Goal: Transaction & Acquisition: Purchase product/service

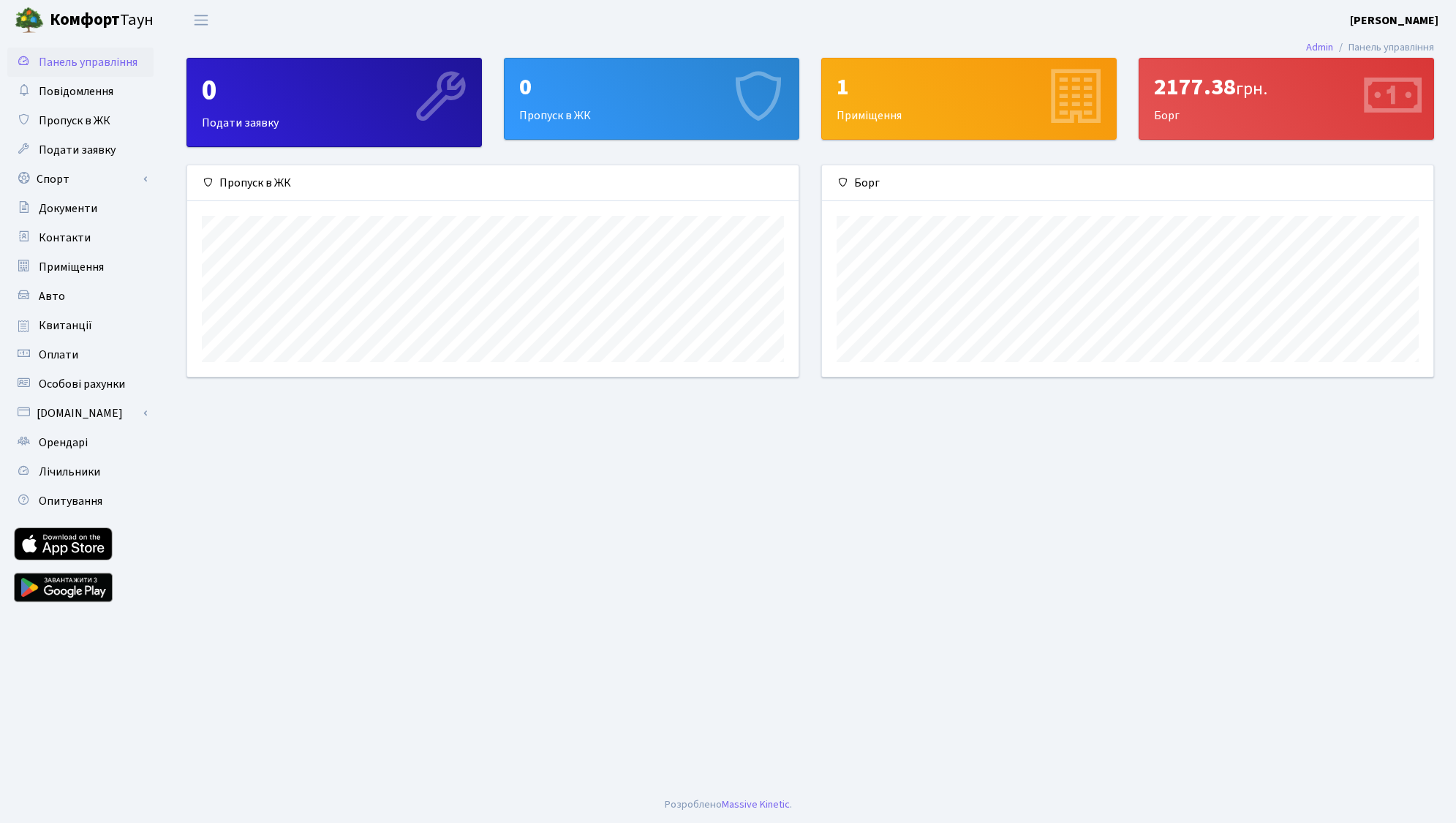
scroll to position [211, 611]
click at [82, 327] on span "Квитанції" at bounding box center [65, 326] width 54 height 16
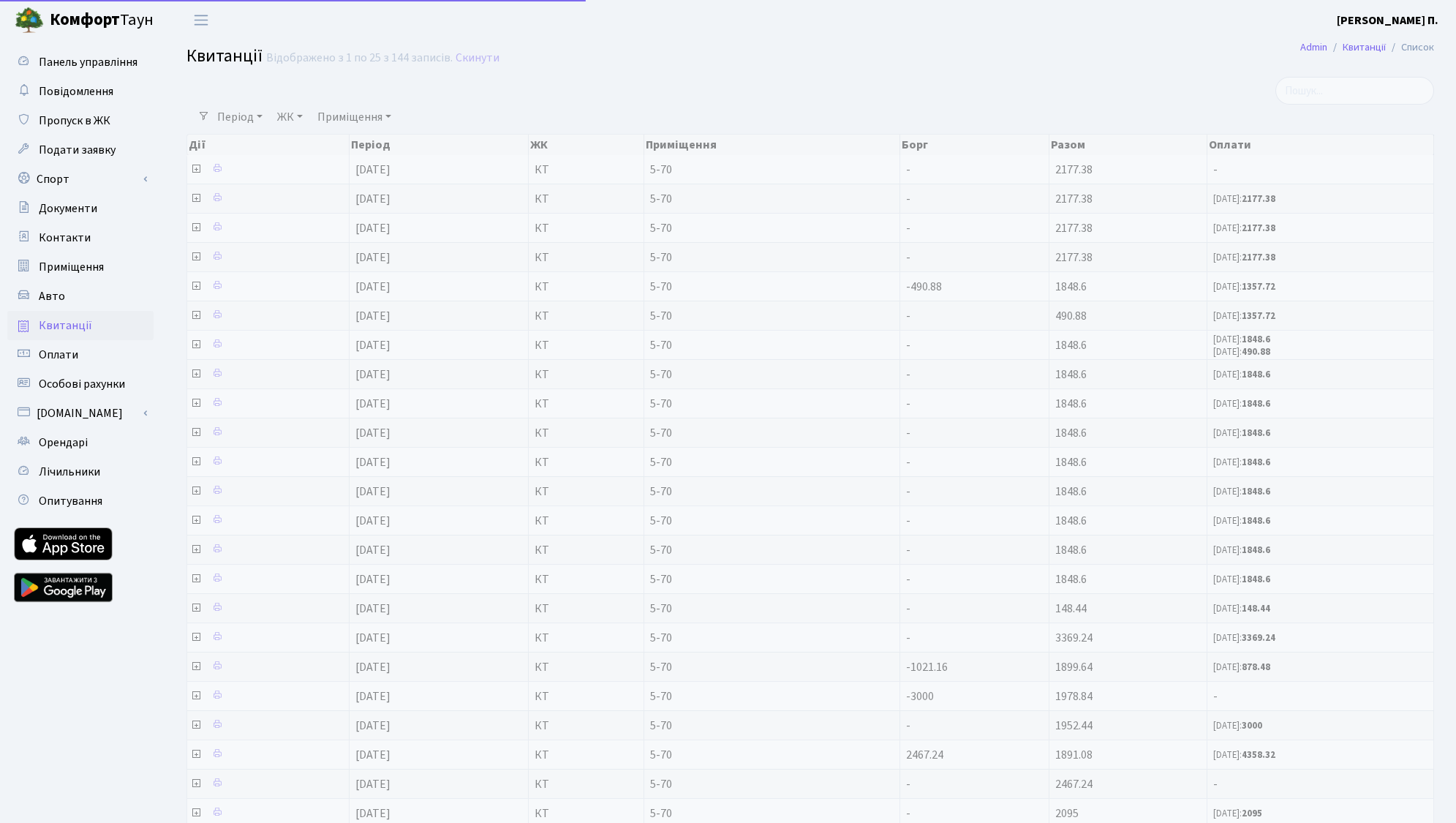
select select "25"
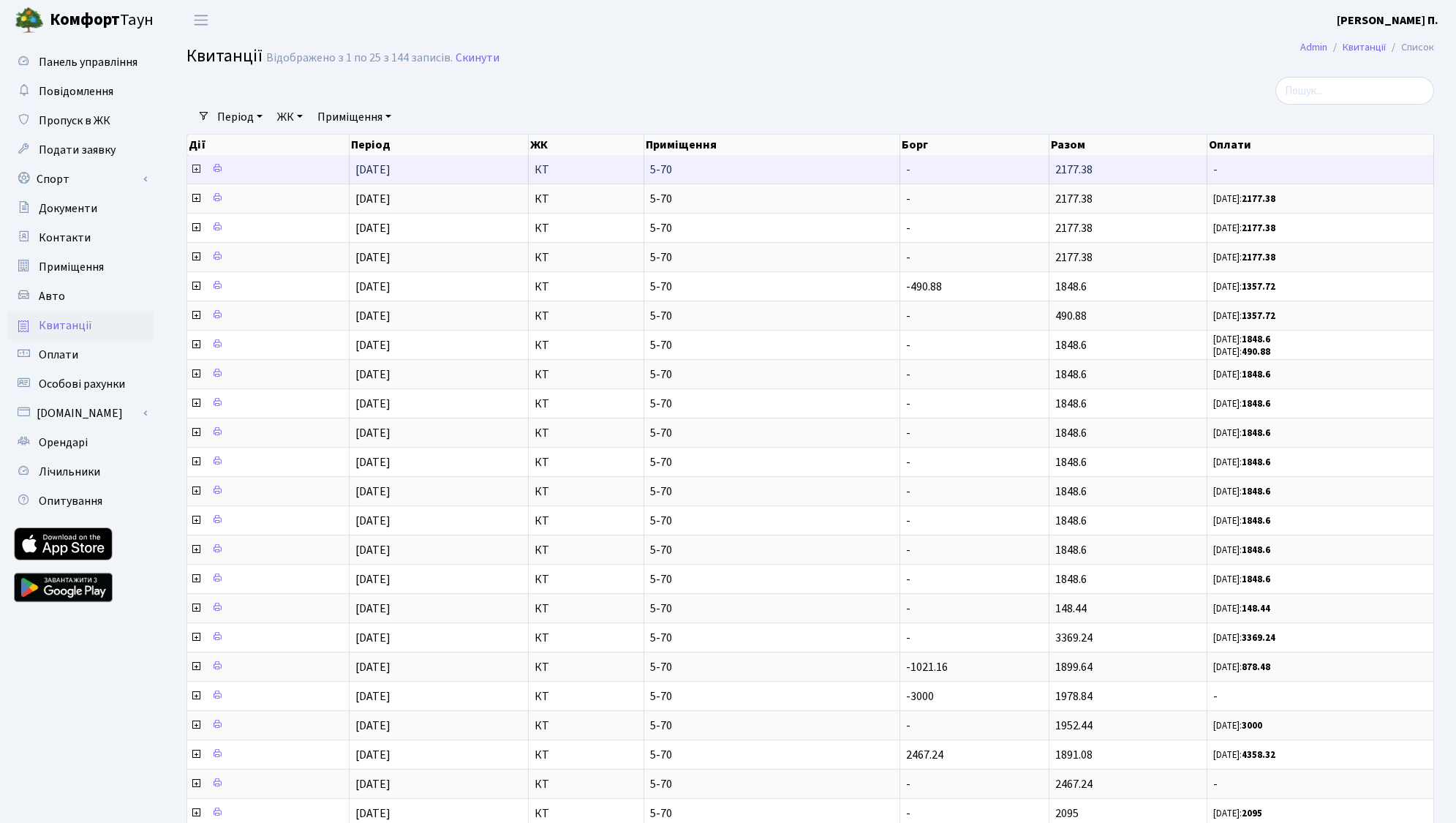
click at [194, 175] on icon at bounding box center [196, 169] width 12 height 12
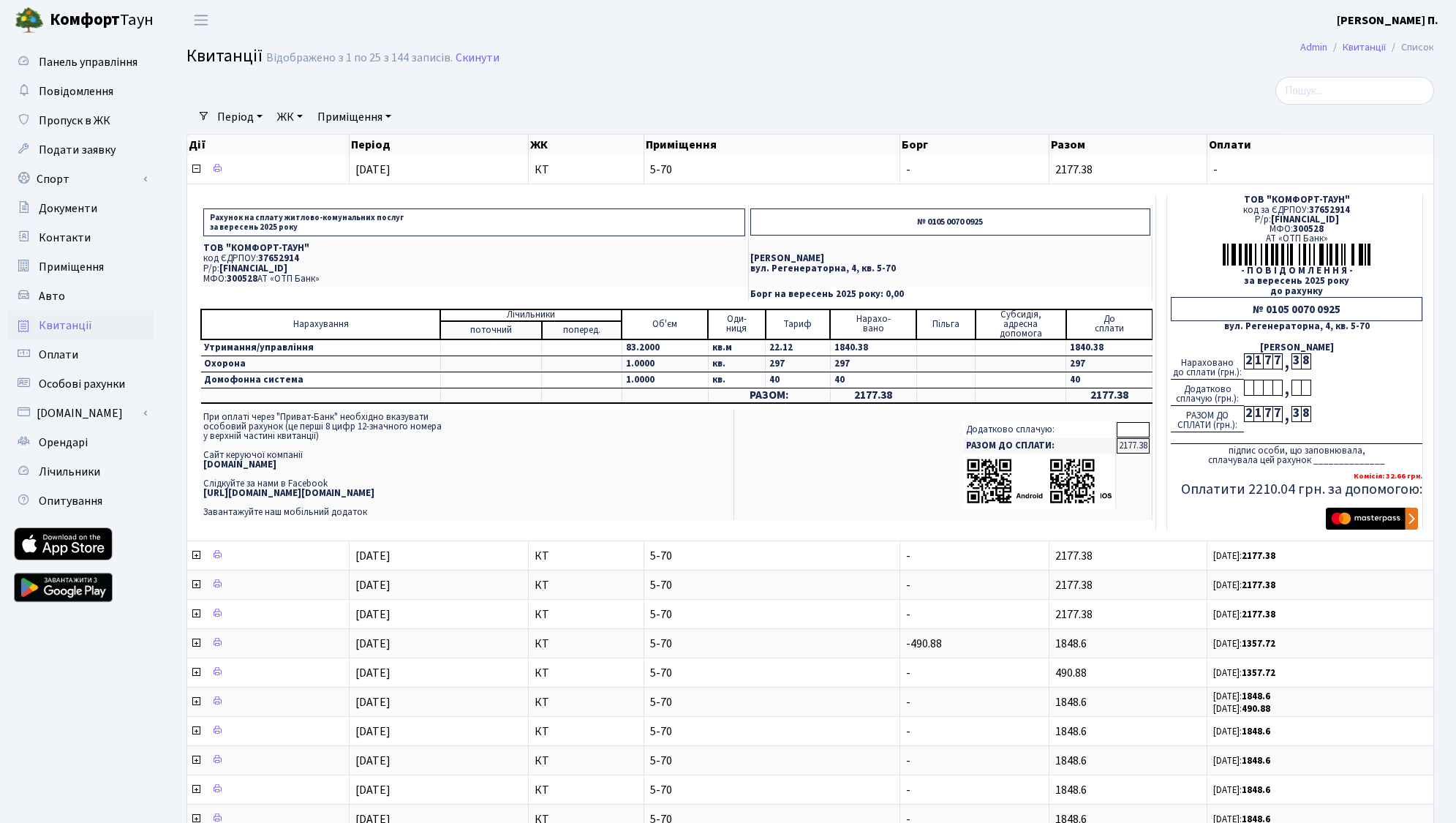
click at [1379, 527] on img "submit" at bounding box center [1372, 519] width 92 height 22
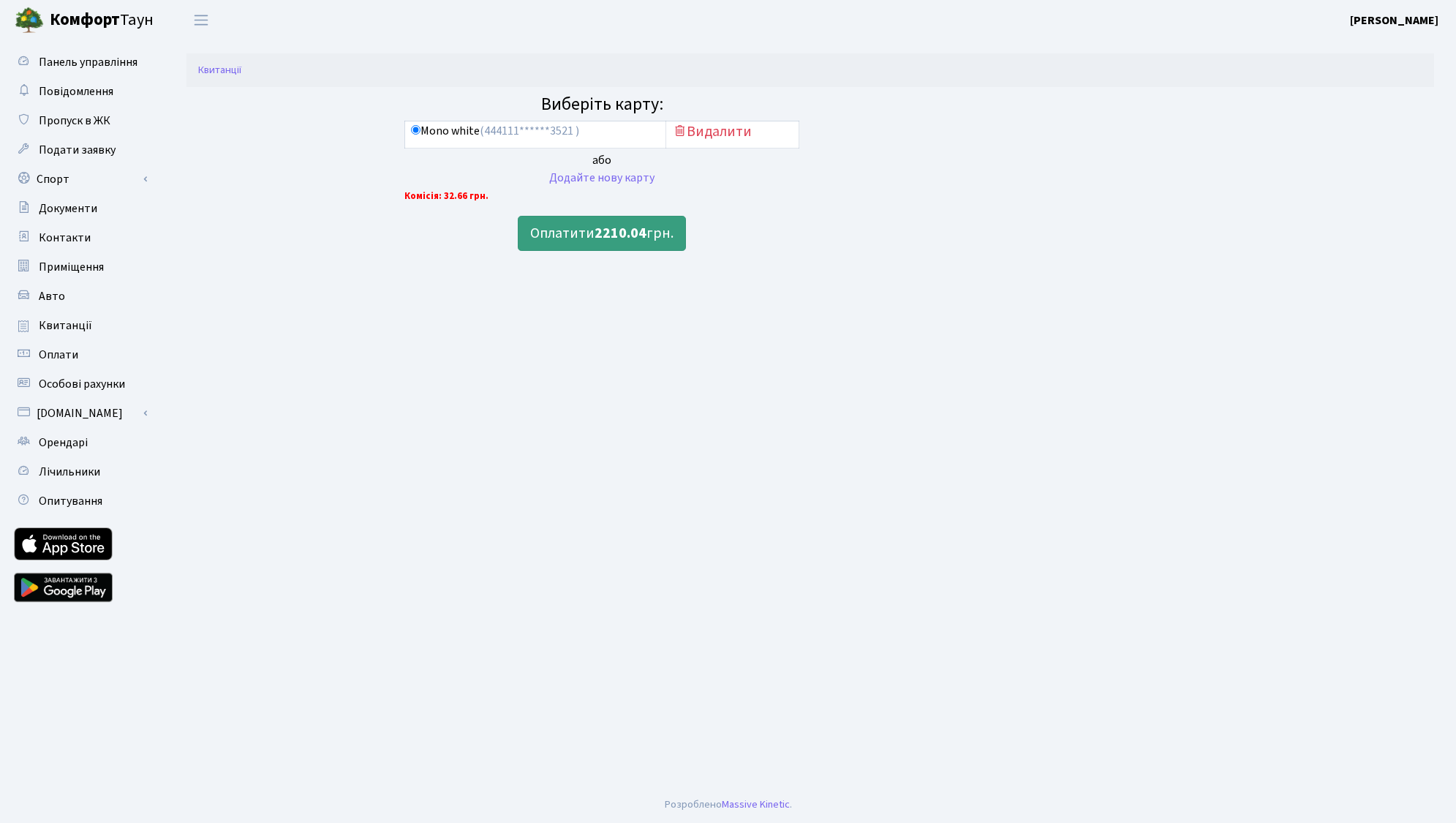
click at [592, 239] on button "Оплатити 2210.04 грн." at bounding box center [602, 233] width 168 height 35
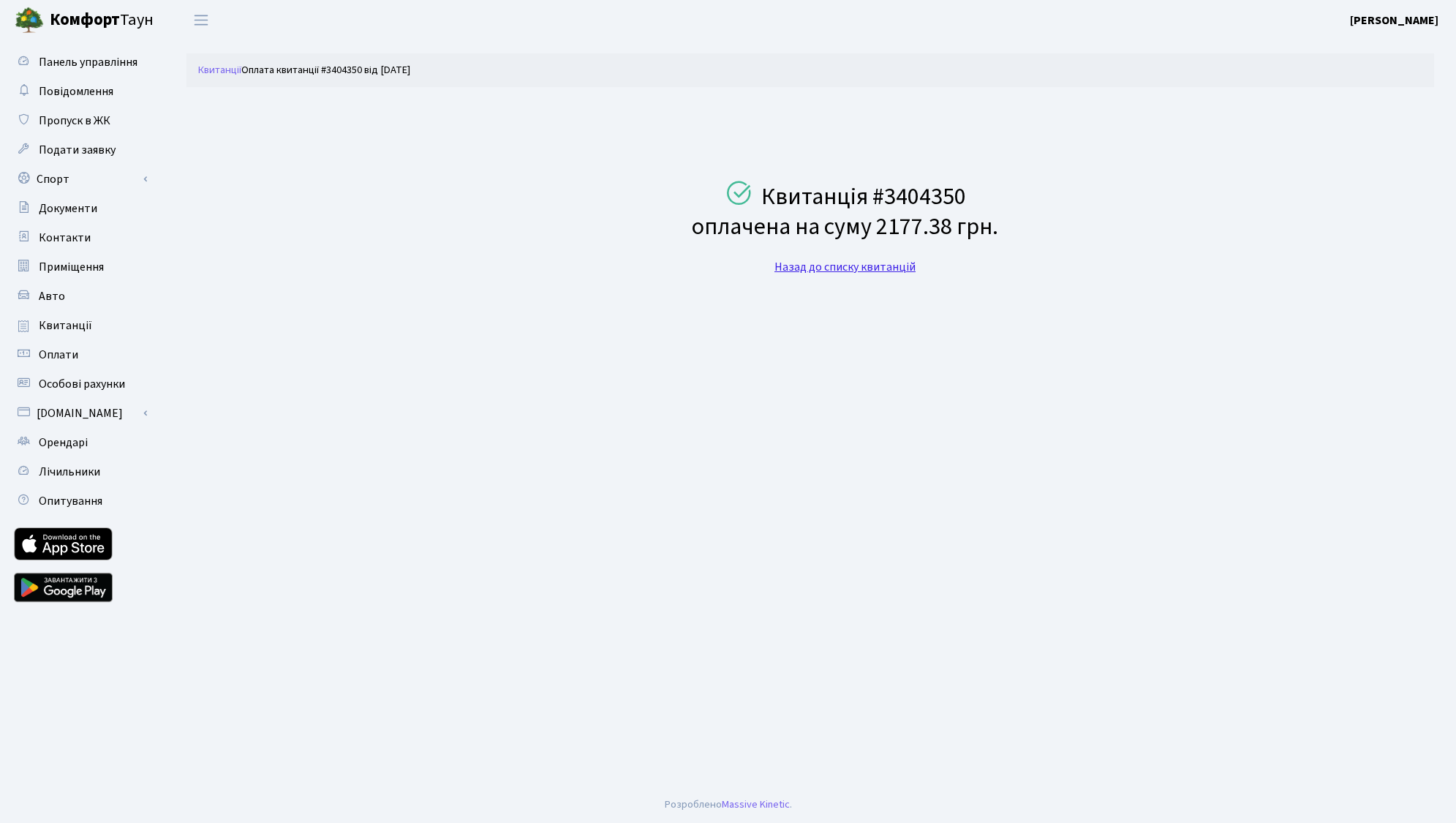
click at [888, 266] on link "Назад до списку квитанцій" at bounding box center [844, 267] width 141 height 16
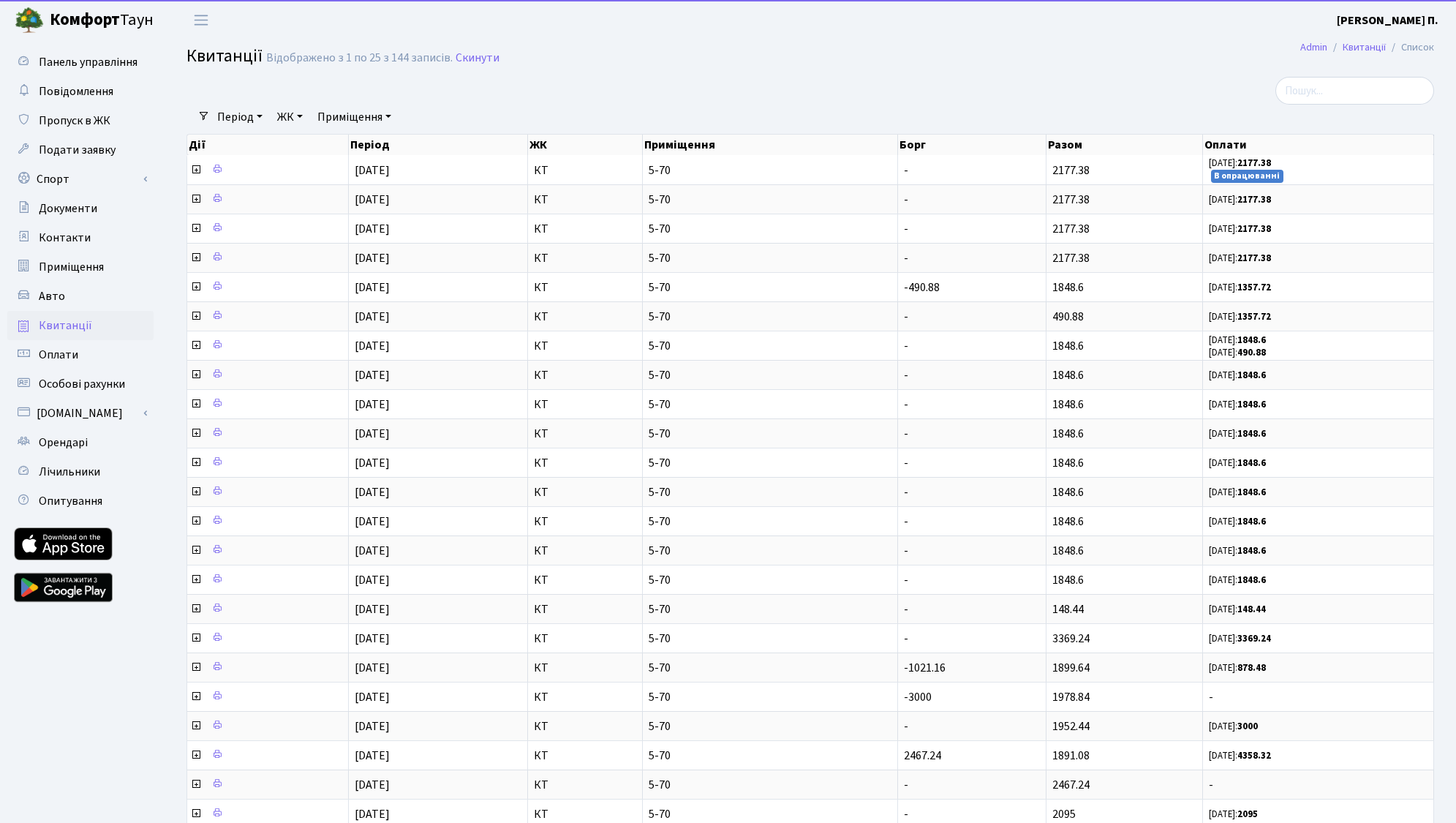
select select "25"
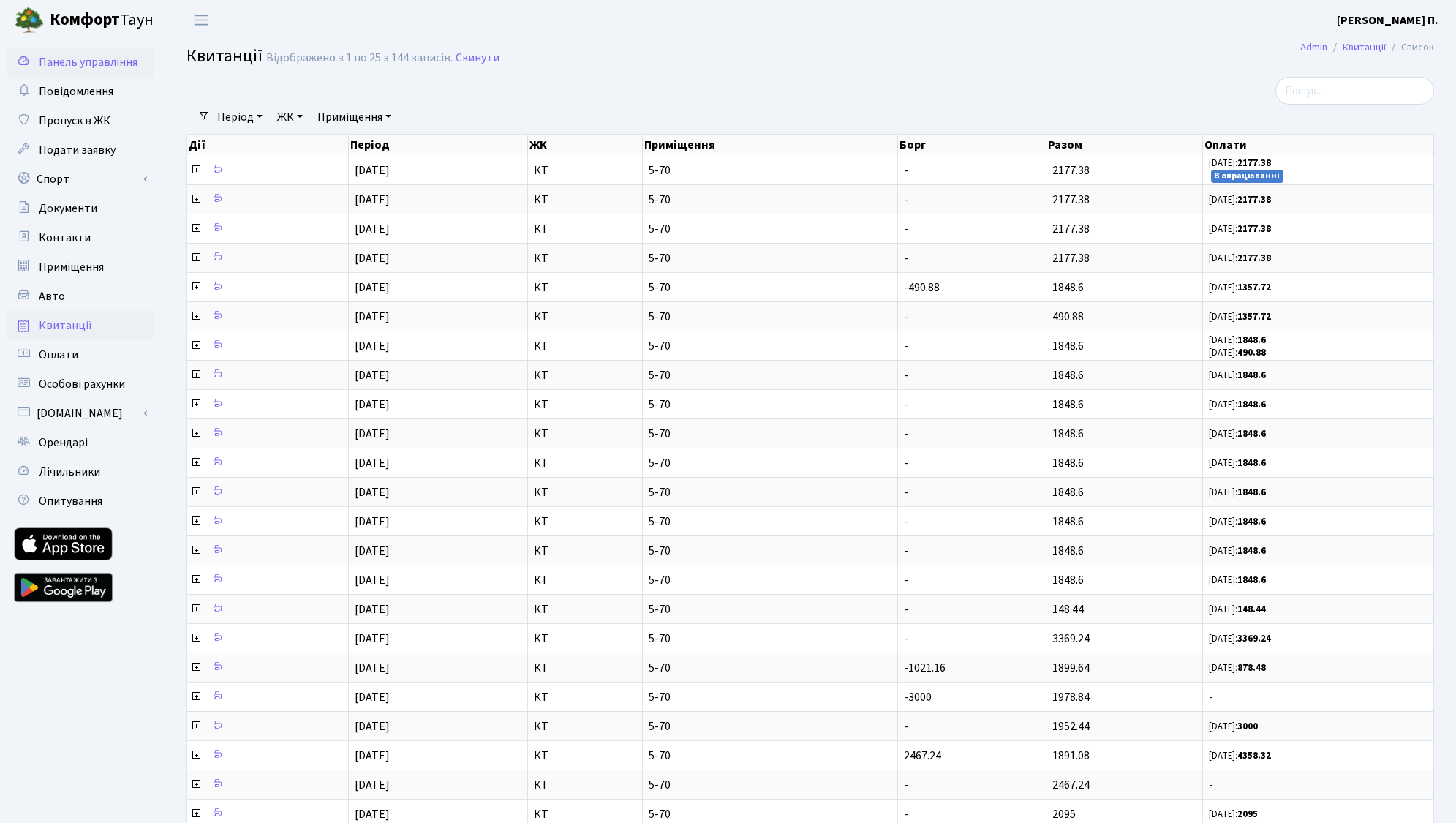
click at [82, 54] on link "Панель управління" at bounding box center [80, 62] width 146 height 29
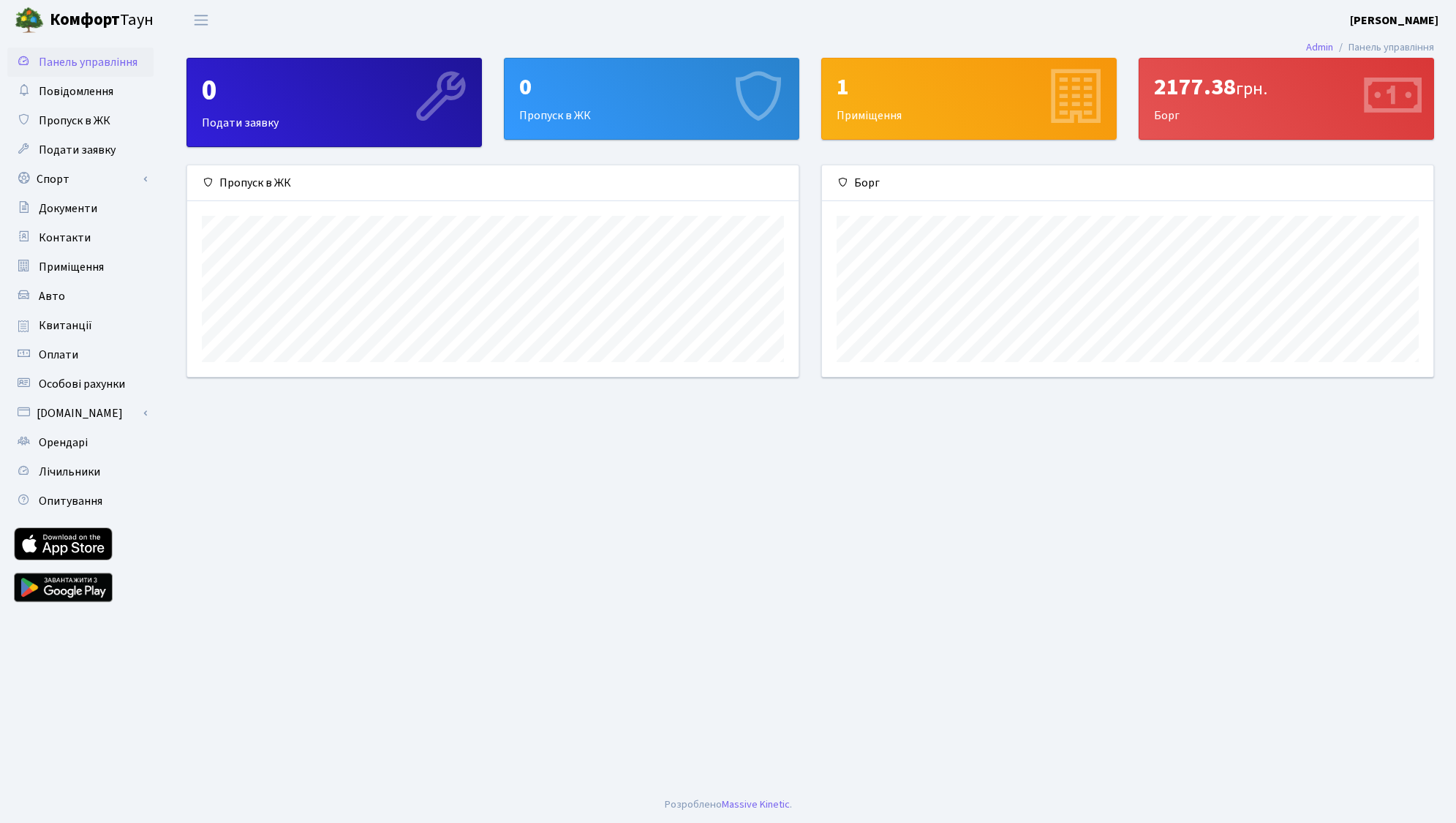
scroll to position [211, 611]
